Goal: Information Seeking & Learning: Learn about a topic

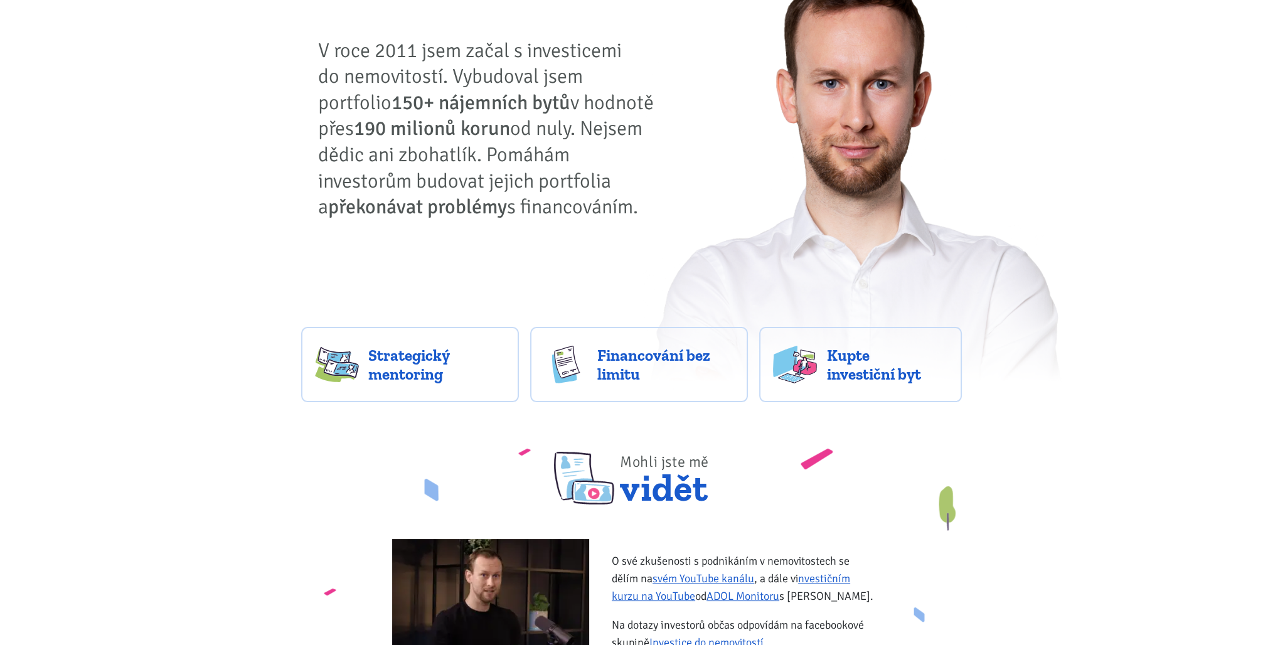
scroll to position [126, 0]
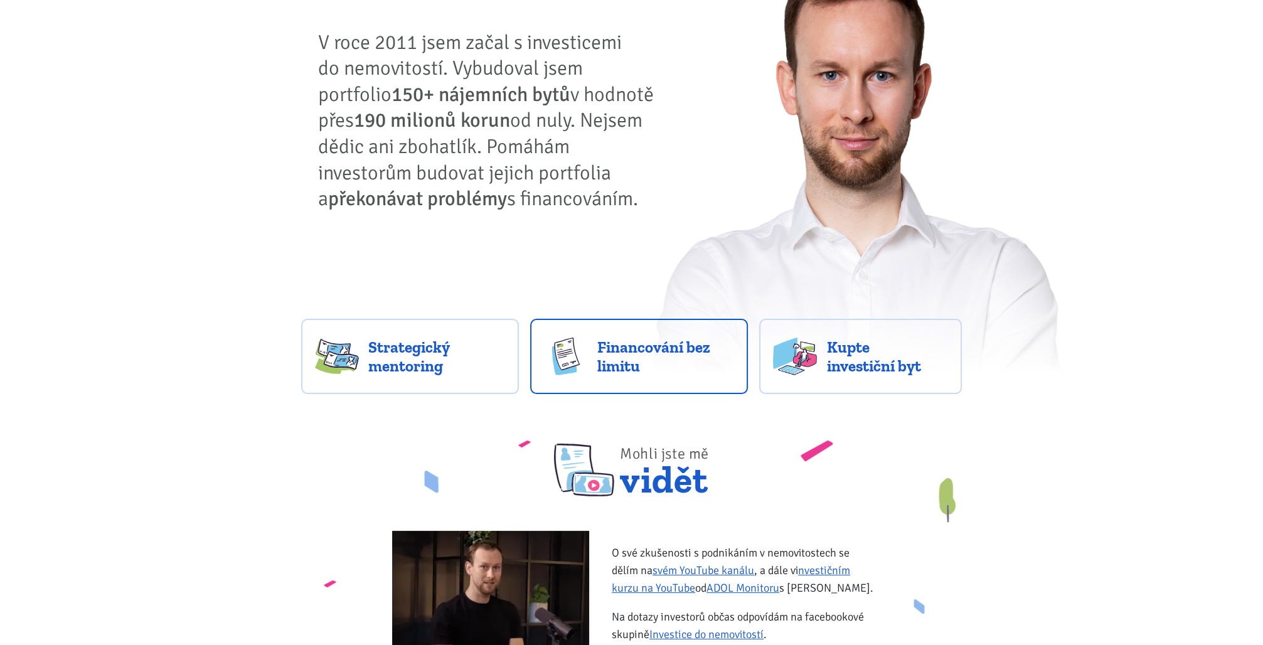
click at [618, 353] on span "Financování bez limitu" at bounding box center [666, 357] width 137 height 38
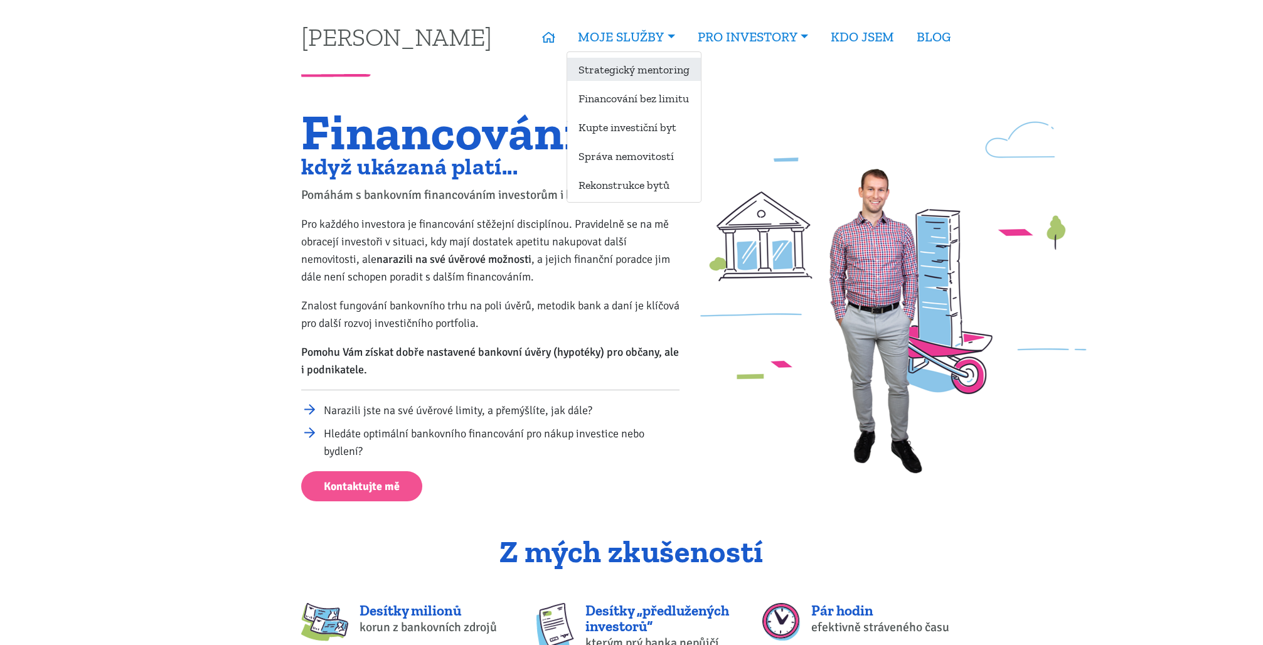
click at [616, 66] on link "Strategický mentoring" at bounding box center [634, 69] width 134 height 23
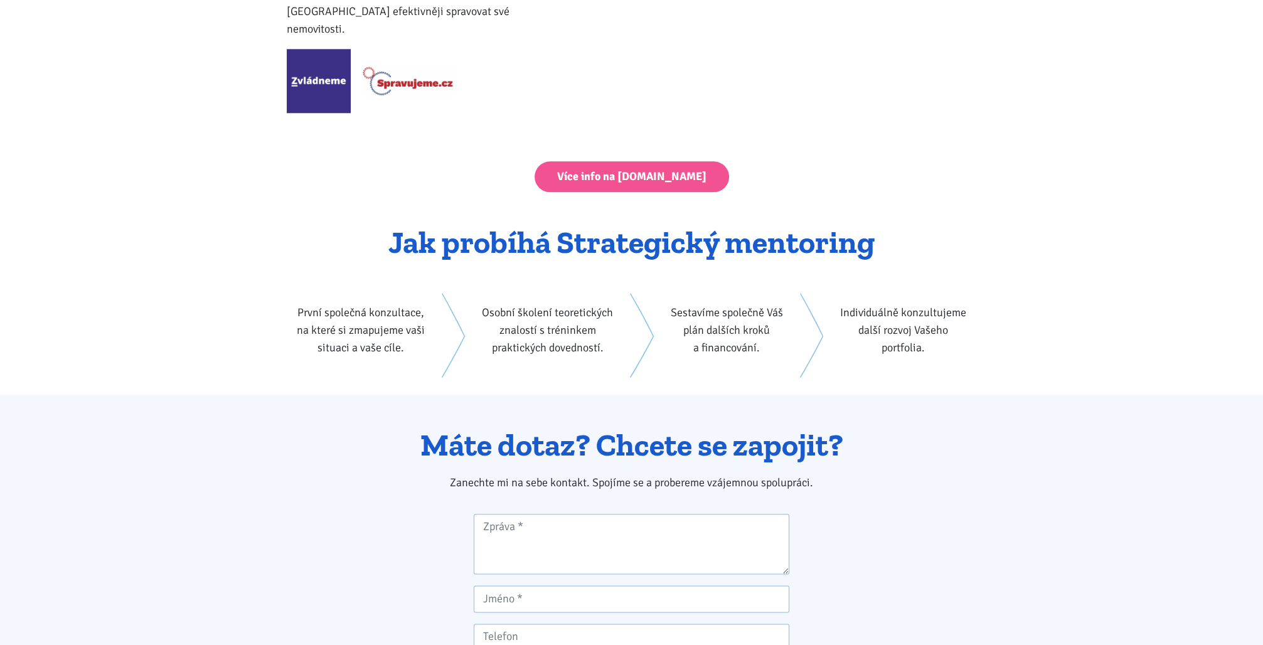
scroll to position [1461, 0]
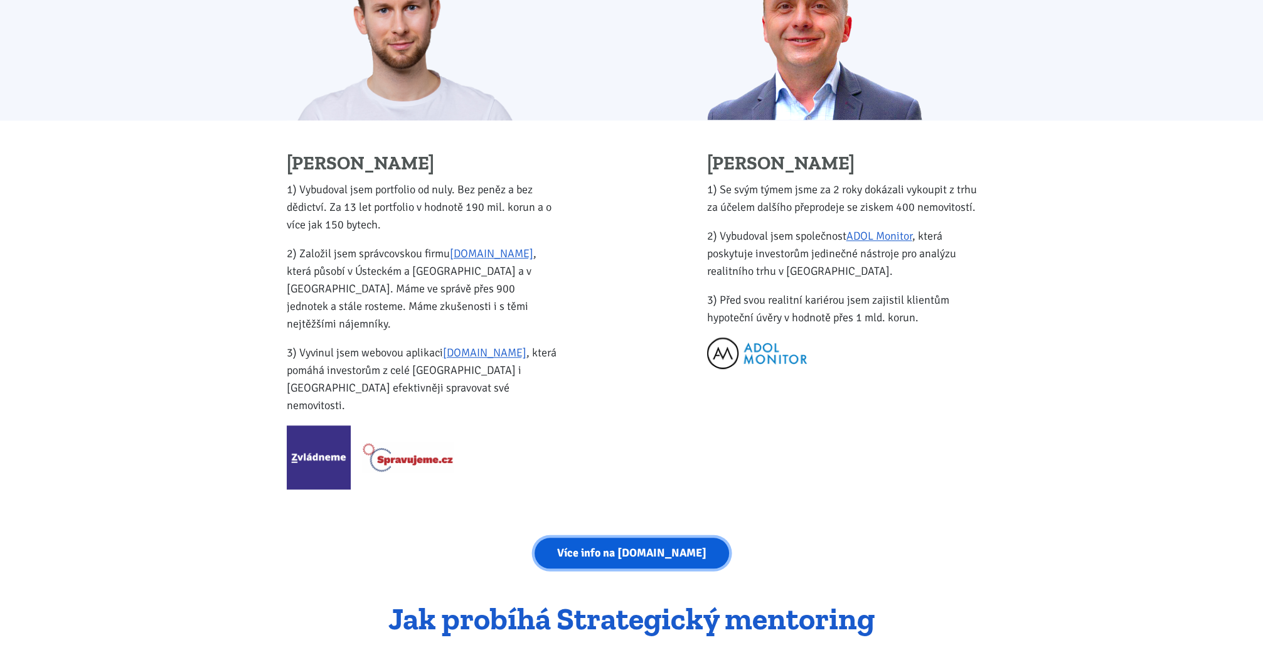
click at [650, 538] on link "Více info na [DOMAIN_NAME]" at bounding box center [632, 553] width 195 height 31
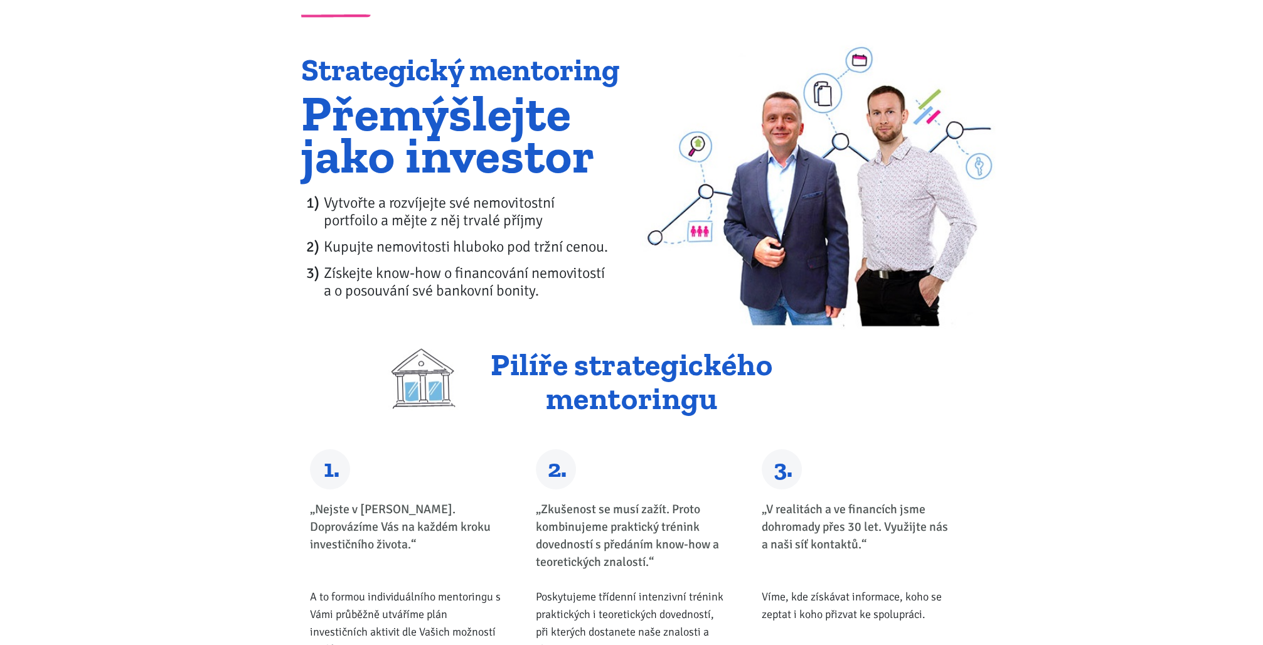
scroll to position [0, 0]
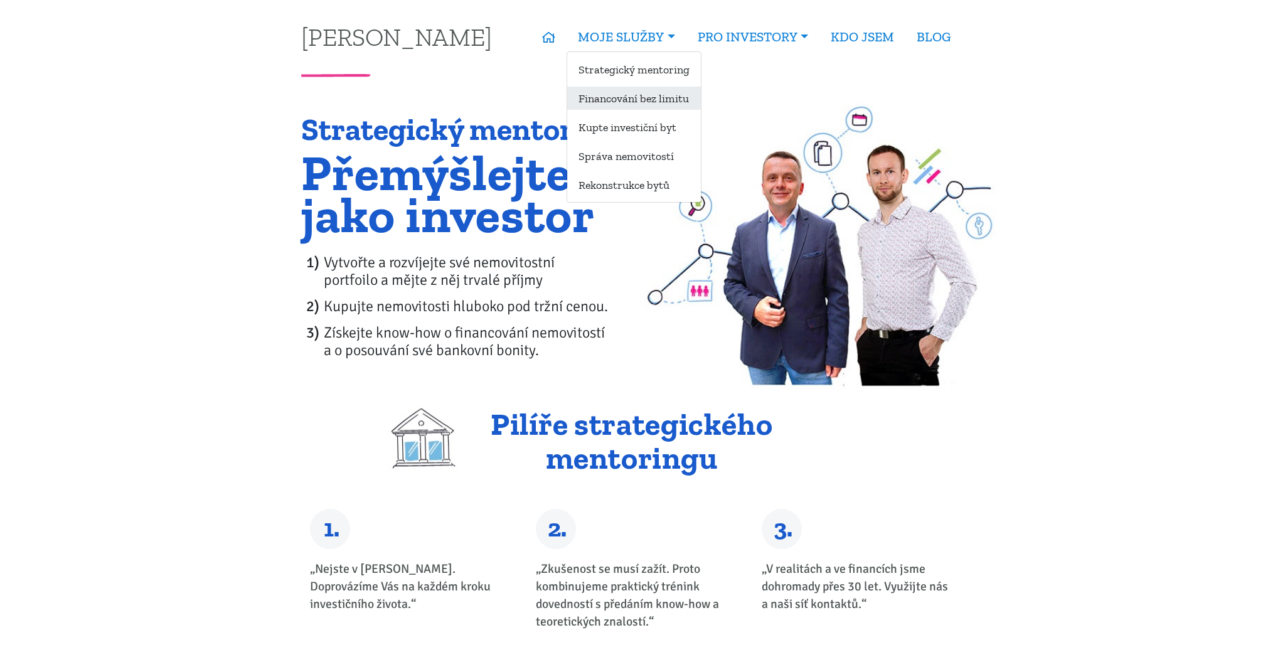
click at [638, 92] on link "Financování bez limitu" at bounding box center [634, 98] width 134 height 23
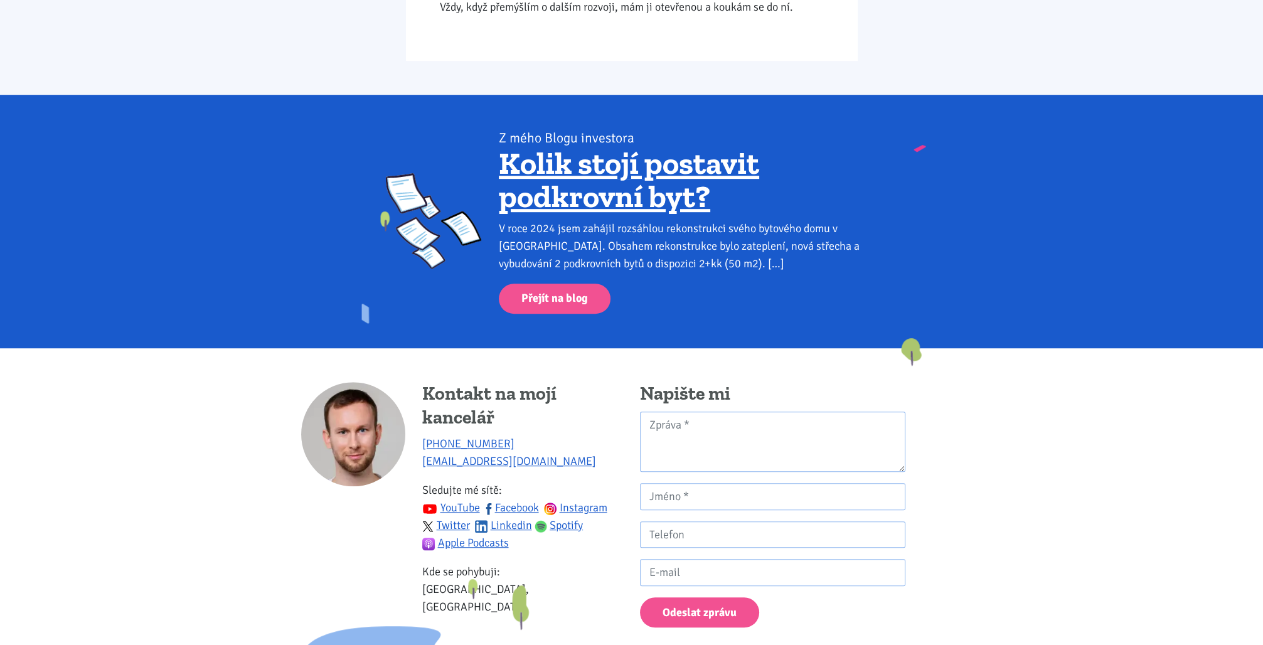
scroll to position [784, 0]
